Goal: Transaction & Acquisition: Purchase product/service

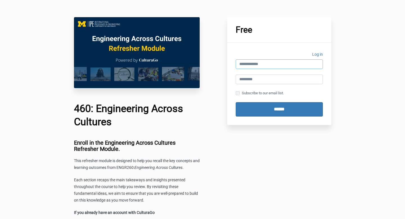
click at [264, 64] on input "email" at bounding box center [279, 64] width 87 height 10
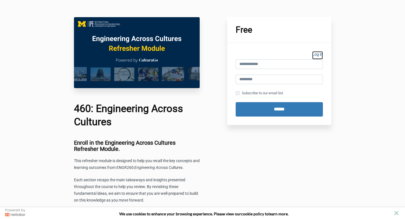
click at [317, 53] on link "Log in" at bounding box center [317, 55] width 11 height 8
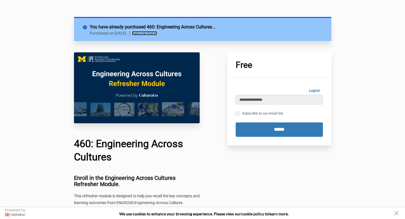
click at [157, 33] on link "Take me there!" at bounding box center [144, 33] width 25 height 4
click at [157, 34] on link "Take me there!" at bounding box center [144, 33] width 25 height 4
